Goal: Check status: Check status

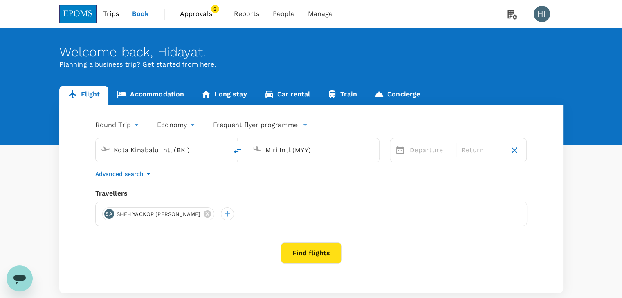
click at [204, 13] on span "Approvals" at bounding box center [200, 14] width 41 height 10
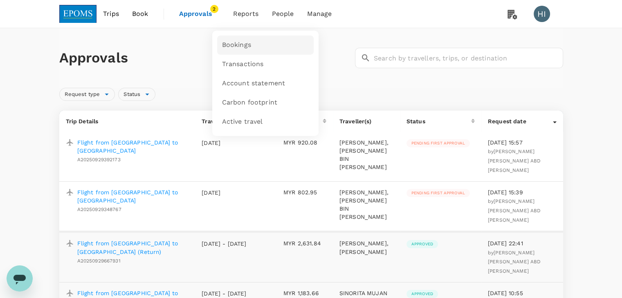
click at [242, 48] on span "Bookings" at bounding box center [236, 44] width 29 height 9
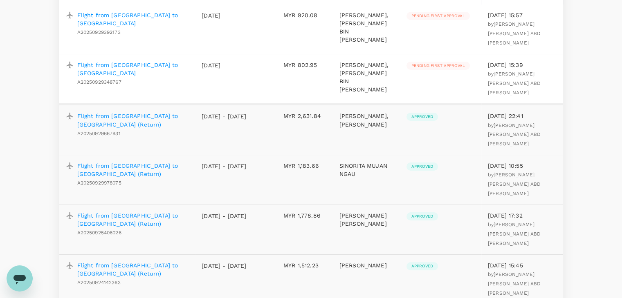
scroll to position [82, 0]
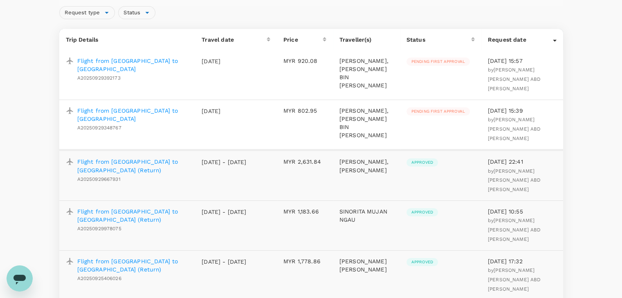
click at [148, 211] on p "Flight from Miri to Kuala Lumpur (Return)" at bounding box center [133, 216] width 112 height 16
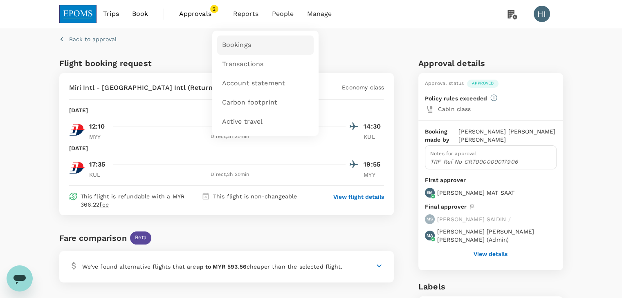
click at [246, 42] on span "Bookings" at bounding box center [236, 44] width 29 height 9
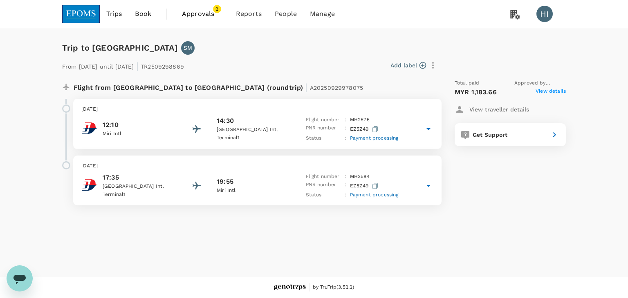
click at [81, 13] on img at bounding box center [81, 14] width 38 height 18
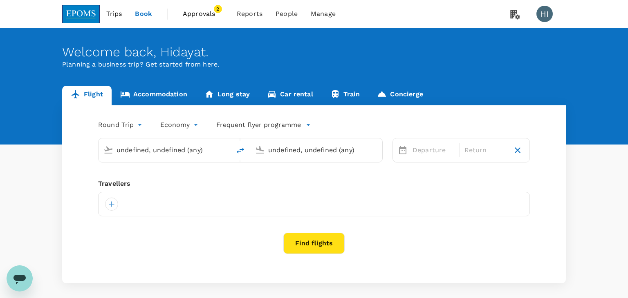
type input "Kota Kinabalu Intl (BKI)"
type input "Miri Intl (MYY)"
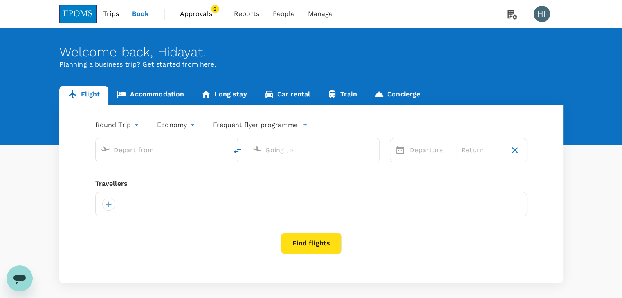
type input "Kota Kinabalu Intl (BKI)"
type input "Miri Intl (MYY)"
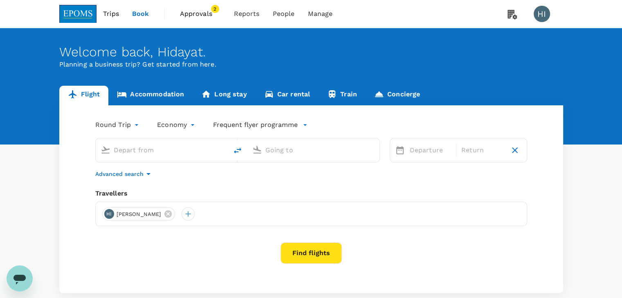
type input "Kota Kinabalu Intl (BKI)"
type input "Miri Intl (MYY)"
click at [215, 147] on div "Kota Kinabalu Intl (BKI)" at bounding box center [168, 150] width 109 height 13
click at [236, 151] on icon "delete" at bounding box center [238, 151] width 10 height 10
type input "Miri Intl (MYY)"
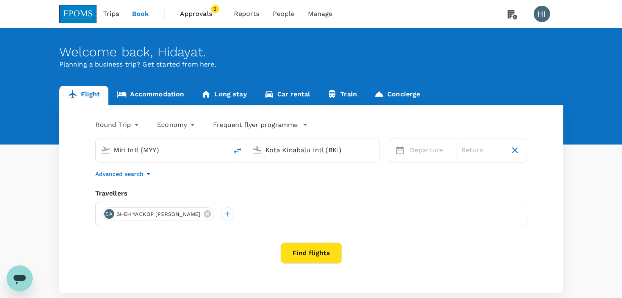
click at [279, 149] on input "Kota Kinabalu Intl (BKI)" at bounding box center [313, 150] width 97 height 13
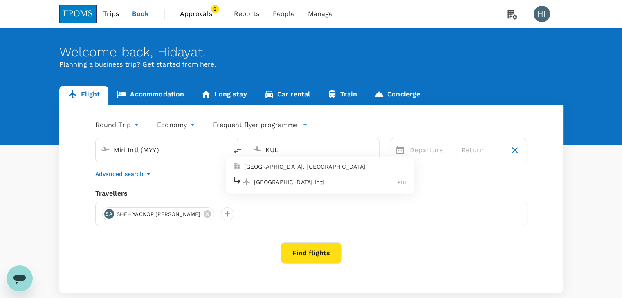
click at [286, 185] on p "[GEOGRAPHIC_DATA] Intl" at bounding box center [326, 182] width 144 height 8
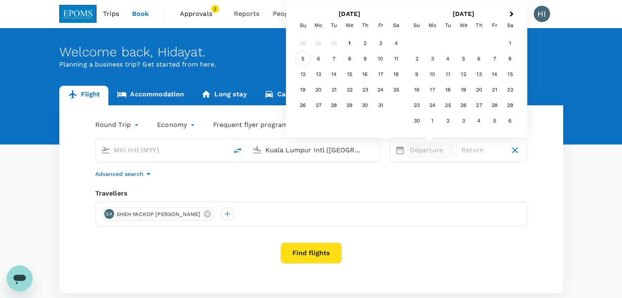
type input "Kuala Lumpur Intl (KUL)"
click at [300, 60] on div "5" at bounding box center [303, 59] width 16 height 16
click at [392, 58] on div "11" at bounding box center [396, 59] width 16 height 16
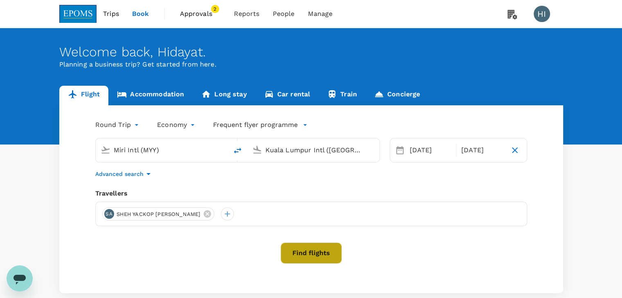
click at [308, 253] on button "Find flights" at bounding box center [310, 253] width 61 height 21
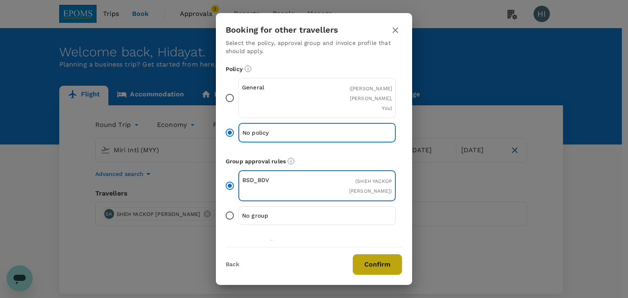
click at [374, 258] on button "Confirm" at bounding box center [377, 264] width 50 height 21
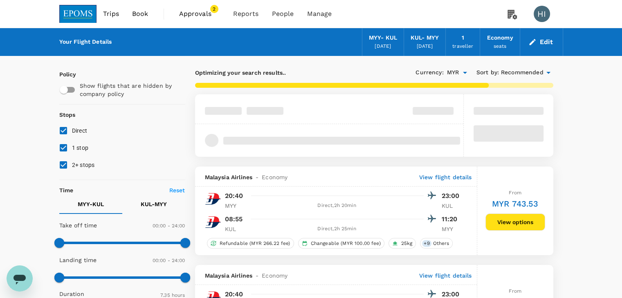
type input "860"
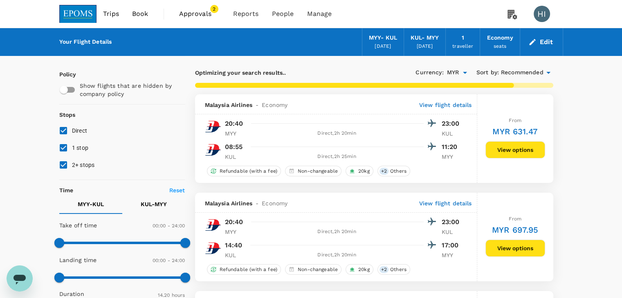
click at [201, 13] on span "Approvals" at bounding box center [199, 14] width 41 height 10
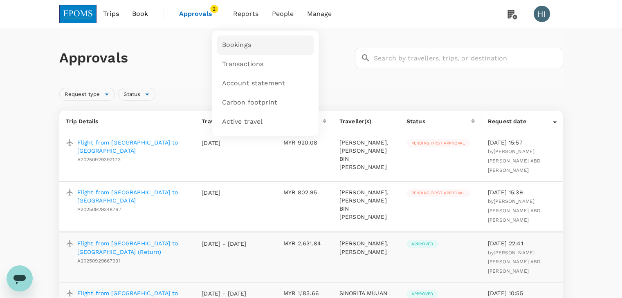
click at [242, 43] on span "Bookings" at bounding box center [236, 44] width 29 height 9
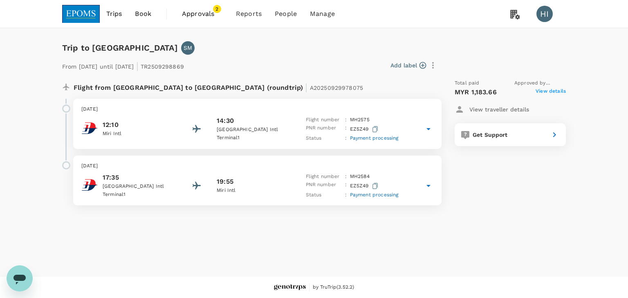
click at [428, 128] on icon at bounding box center [428, 129] width 10 height 10
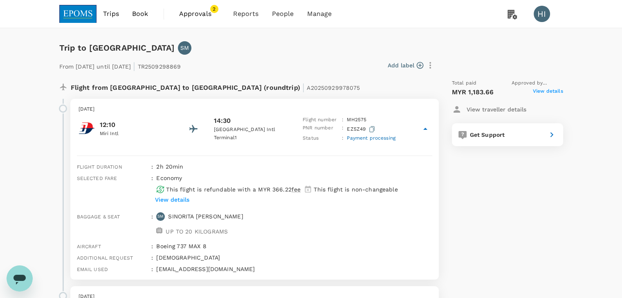
click at [82, 13] on img at bounding box center [78, 14] width 38 height 18
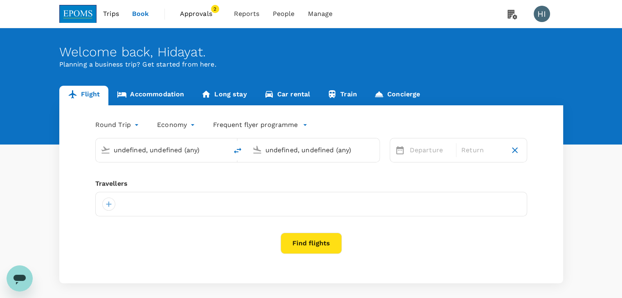
type input "Miri Intl (MYY)"
type input "Kuala Lumpur Intl (KUL)"
type input "Miri Intl (MYY)"
type input "Kuala Lumpur Intl (KUL)"
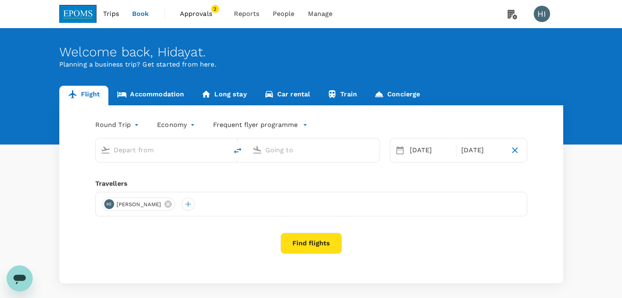
type input "Miri Intl (MYY)"
type input "Kuala Lumpur Intl (KUL)"
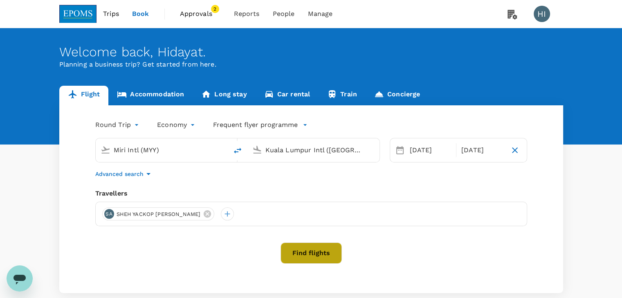
click at [299, 258] on button "Find flights" at bounding box center [310, 253] width 61 height 21
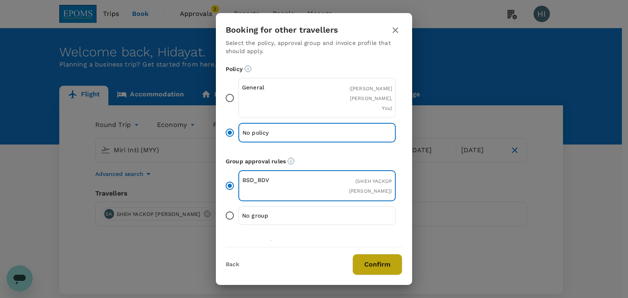
drag, startPoint x: 392, startPoint y: 266, endPoint x: 404, endPoint y: 270, distance: 12.2
click at [392, 266] on button "Confirm" at bounding box center [377, 264] width 50 height 21
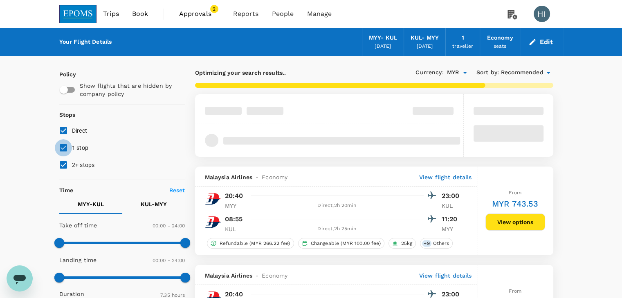
click at [61, 148] on input "1 stop" at bounding box center [63, 147] width 17 height 17
checkbox input "false"
click at [66, 165] on input "2+ stops" at bounding box center [63, 165] width 17 height 17
checkbox input "false"
type input "860"
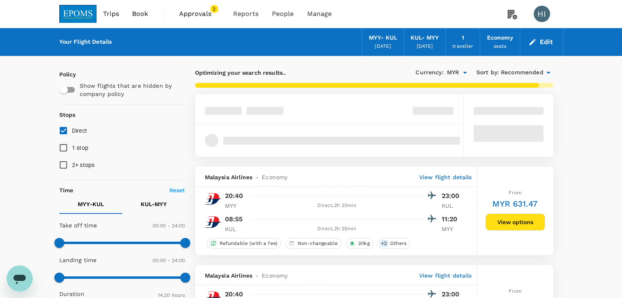
click at [547, 71] on icon at bounding box center [548, 73] width 10 height 10
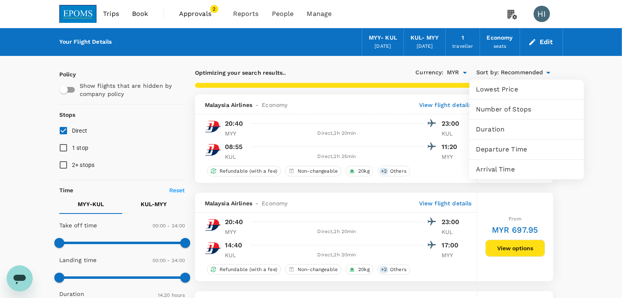
click at [533, 148] on span "Departure Time" at bounding box center [526, 150] width 101 height 10
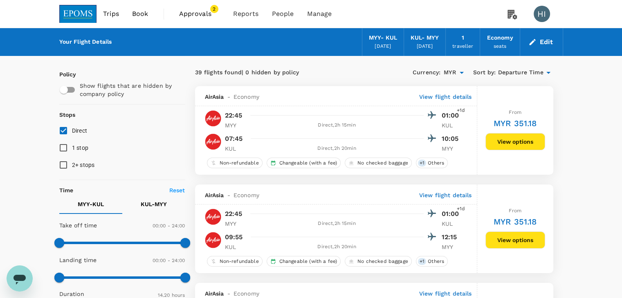
checkbox input "false"
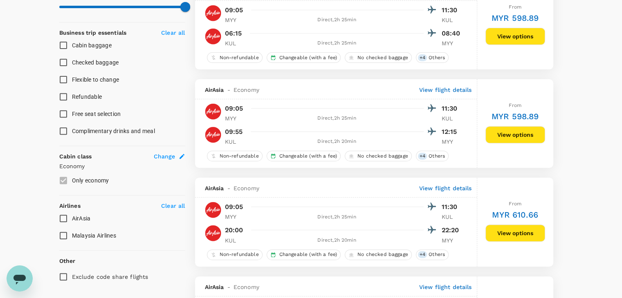
scroll to position [327, 0]
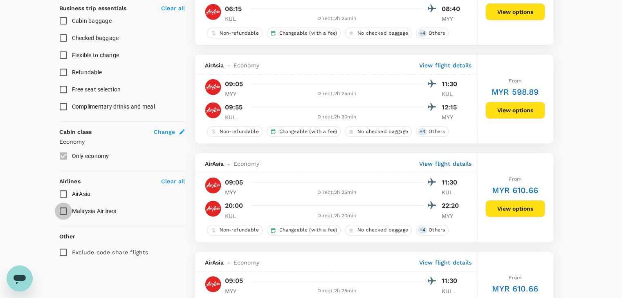
click at [64, 209] on input "Malaysia Airlines" at bounding box center [63, 211] width 17 height 17
checkbox input "true"
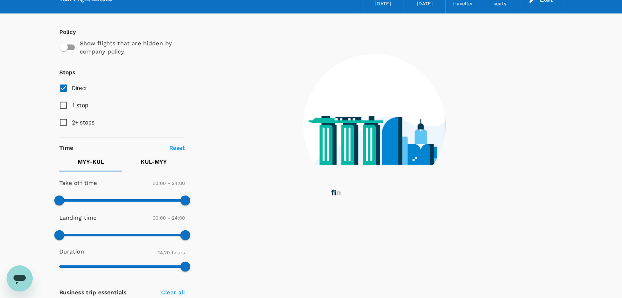
scroll to position [41, 0]
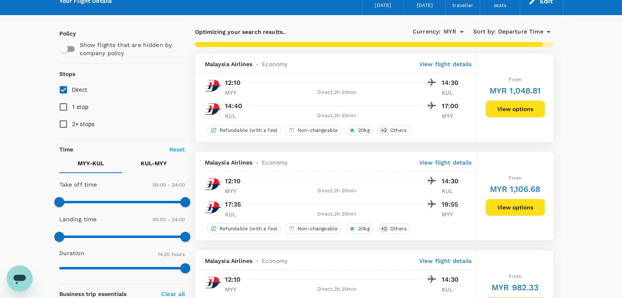
click at [513, 211] on button "View options" at bounding box center [515, 207] width 60 height 17
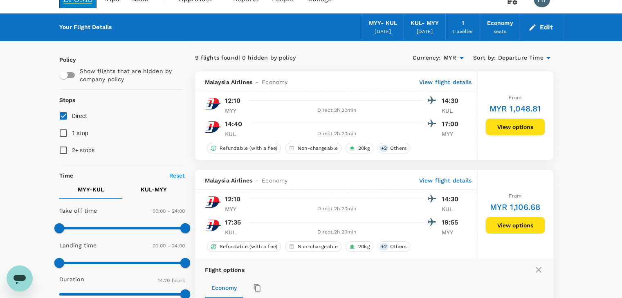
scroll to position [0, 0]
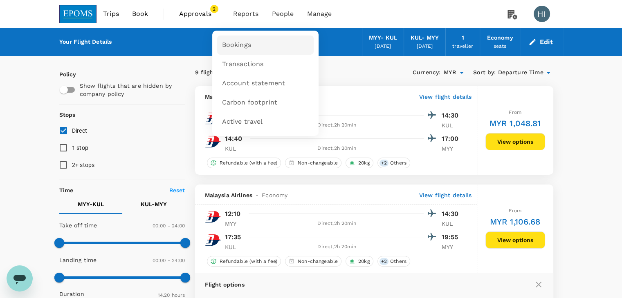
click at [236, 42] on span "Bookings" at bounding box center [236, 44] width 29 height 9
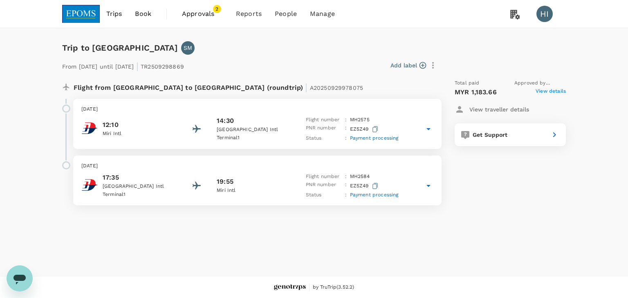
click at [431, 128] on icon at bounding box center [428, 129] width 10 height 10
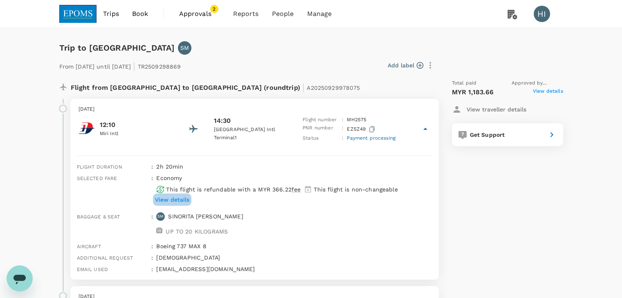
click at [183, 199] on p "View details" at bounding box center [172, 200] width 34 height 8
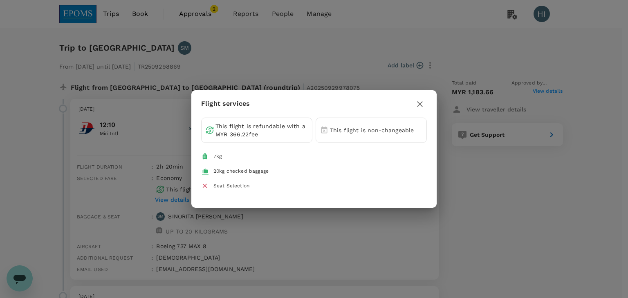
click at [419, 107] on icon "button" at bounding box center [420, 104] width 10 height 10
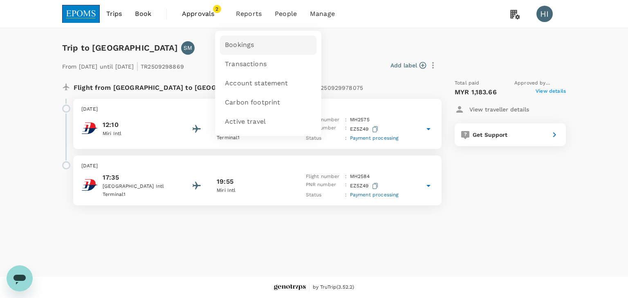
click at [247, 46] on span "Bookings" at bounding box center [239, 44] width 29 height 9
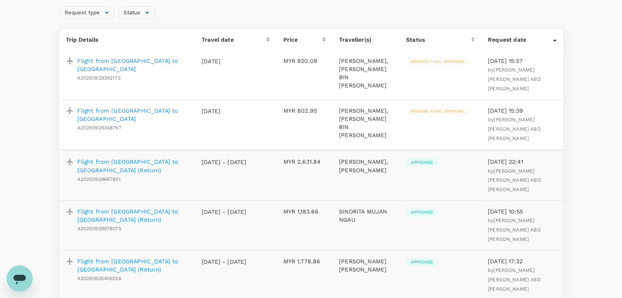
scroll to position [123, 0]
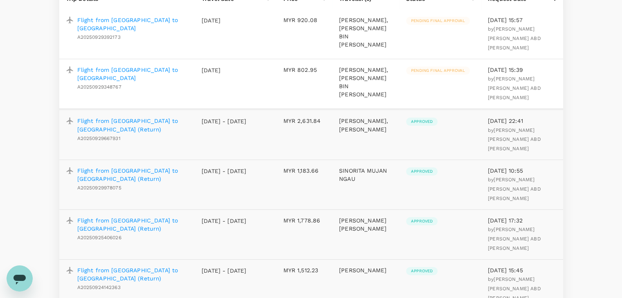
click at [106, 169] on p "Flight from [GEOGRAPHIC_DATA] to [GEOGRAPHIC_DATA] (Return)" at bounding box center [132, 175] width 111 height 16
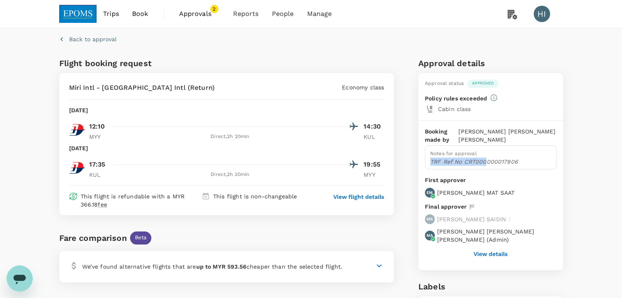
drag, startPoint x: 430, startPoint y: 159, endPoint x: 486, endPoint y: 158, distance: 55.6
click at [486, 158] on p "TRF Ref No CRT000000017906" at bounding box center [490, 162] width 121 height 8
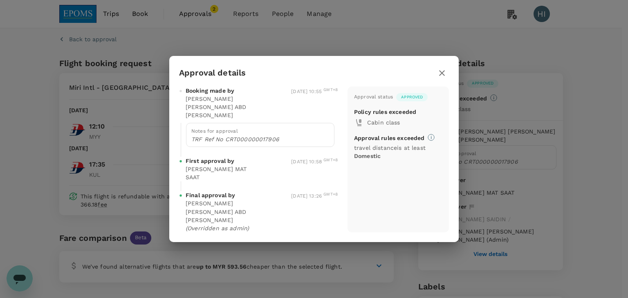
click at [493, 169] on div "Approval details Booking made by [PERSON_NAME] [PERSON_NAME] ABD [PERSON_NAME] …" at bounding box center [314, 149] width 628 height 298
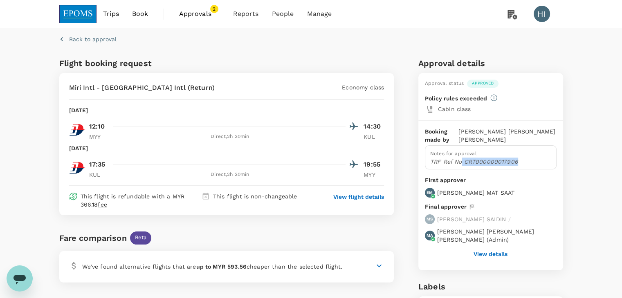
drag, startPoint x: 461, startPoint y: 161, endPoint x: 525, endPoint y: 164, distance: 63.8
click at [525, 164] on p "TRF Ref No CRT000000017906" at bounding box center [490, 162] width 121 height 8
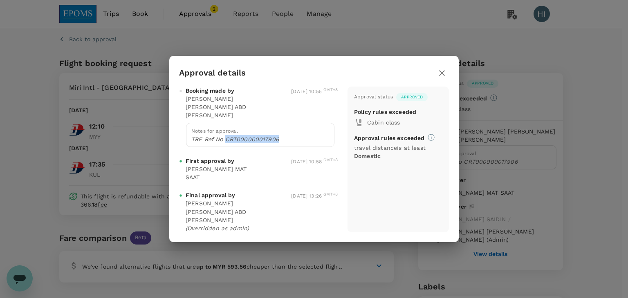
drag, startPoint x: 277, startPoint y: 141, endPoint x: 224, endPoint y: 143, distance: 52.3
click at [224, 143] on p "TRF Ref No CRT000000017906" at bounding box center [260, 139] width 138 height 8
copy p "CRT000000017906"
click at [438, 78] on icon "button" at bounding box center [442, 73] width 10 height 10
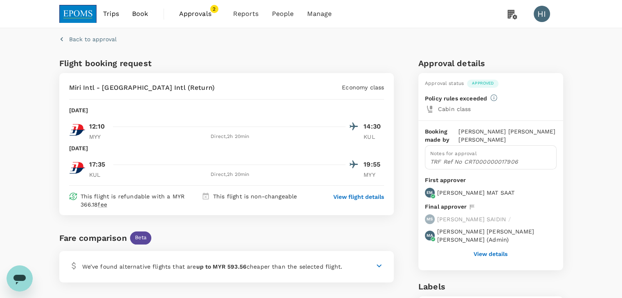
click at [360, 193] on p "View flight details" at bounding box center [358, 197] width 51 height 8
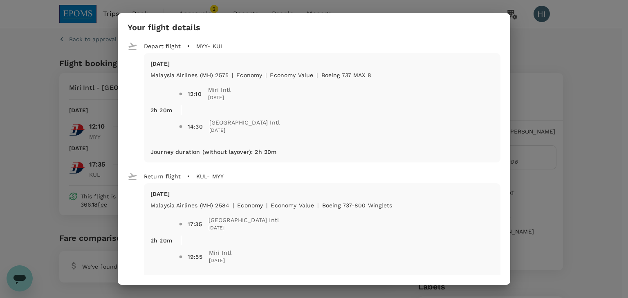
drag, startPoint x: 538, startPoint y: 68, endPoint x: 517, endPoint y: 60, distance: 23.2
click at [538, 68] on div "Your flight details Depart flight MYY - [GEOGRAPHIC_DATA] [DATE] Malaysia Airli…" at bounding box center [314, 149] width 628 height 298
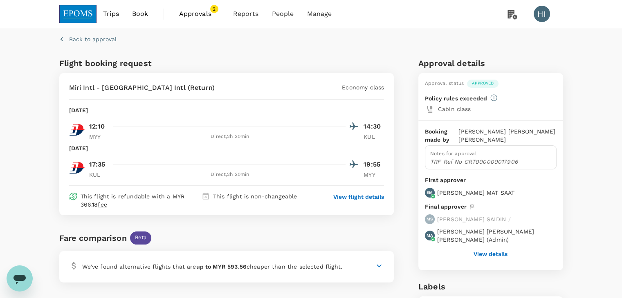
click at [192, 18] on span "Approvals" at bounding box center [199, 14] width 41 height 10
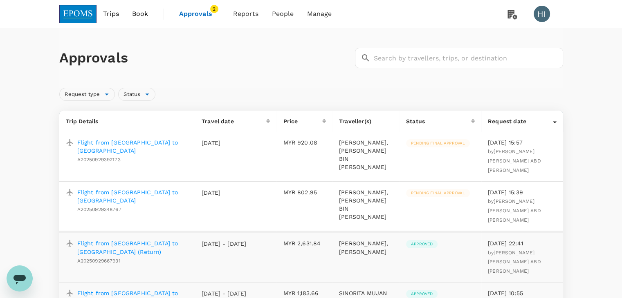
click at [195, 13] on span "Approvals" at bounding box center [199, 14] width 41 height 10
click at [234, 46] on span "Bookings" at bounding box center [236, 44] width 29 height 9
